Goal: Find specific page/section: Find specific page/section

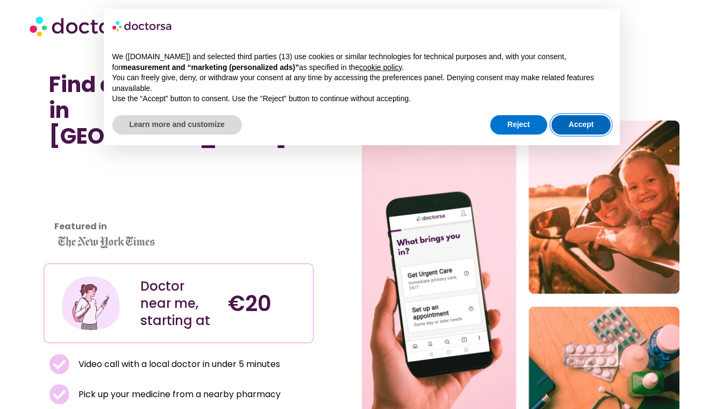
click at [581, 126] on button "Accept" at bounding box center [582, 124] width 60 height 19
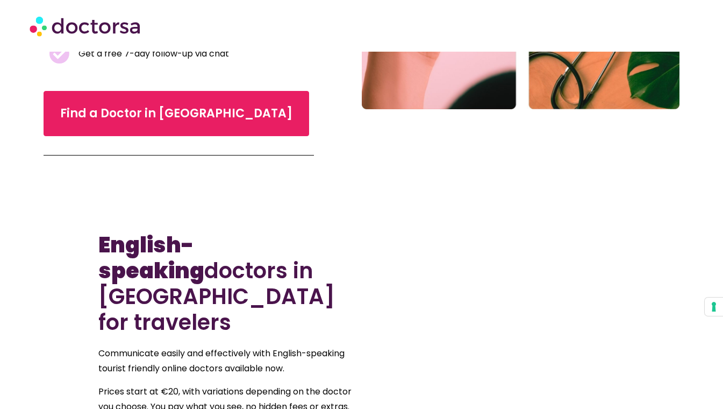
scroll to position [377, 0]
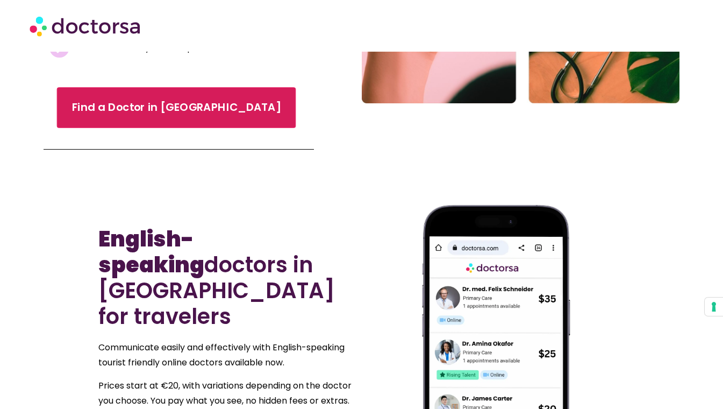
click at [112, 85] on div "Find a Doctor in [GEOGRAPHIC_DATA]" at bounding box center [179, 107] width 271 height 45
click at [119, 100] on span "Find a Doctor in [GEOGRAPHIC_DATA]" at bounding box center [176, 108] width 209 height 16
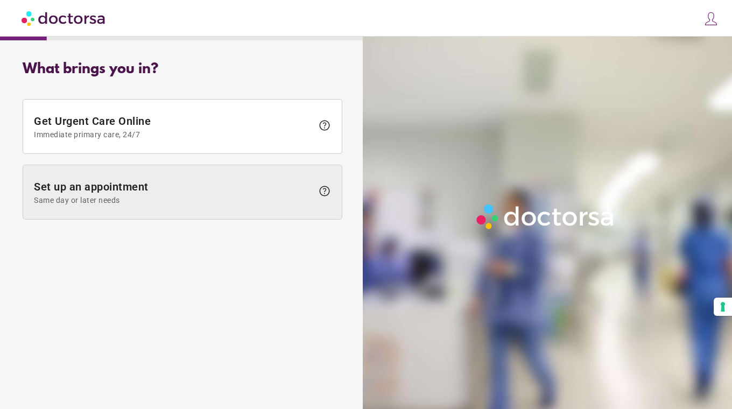
click at [168, 191] on span "Set up an appointment Same day or later needs" at bounding box center [173, 192] width 279 height 24
